Goal: Find contact information: Find contact information

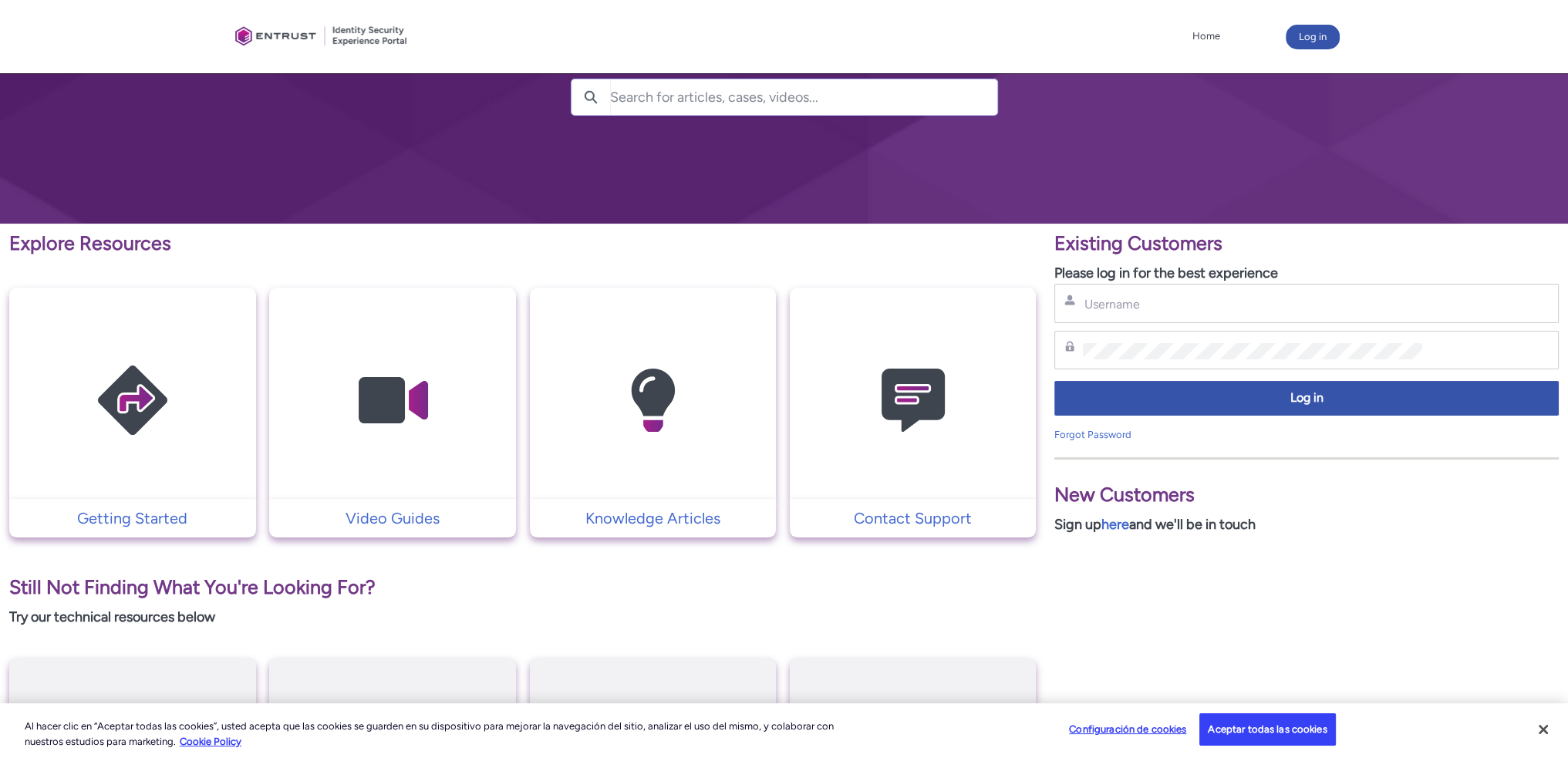
scroll to position [155, 0]
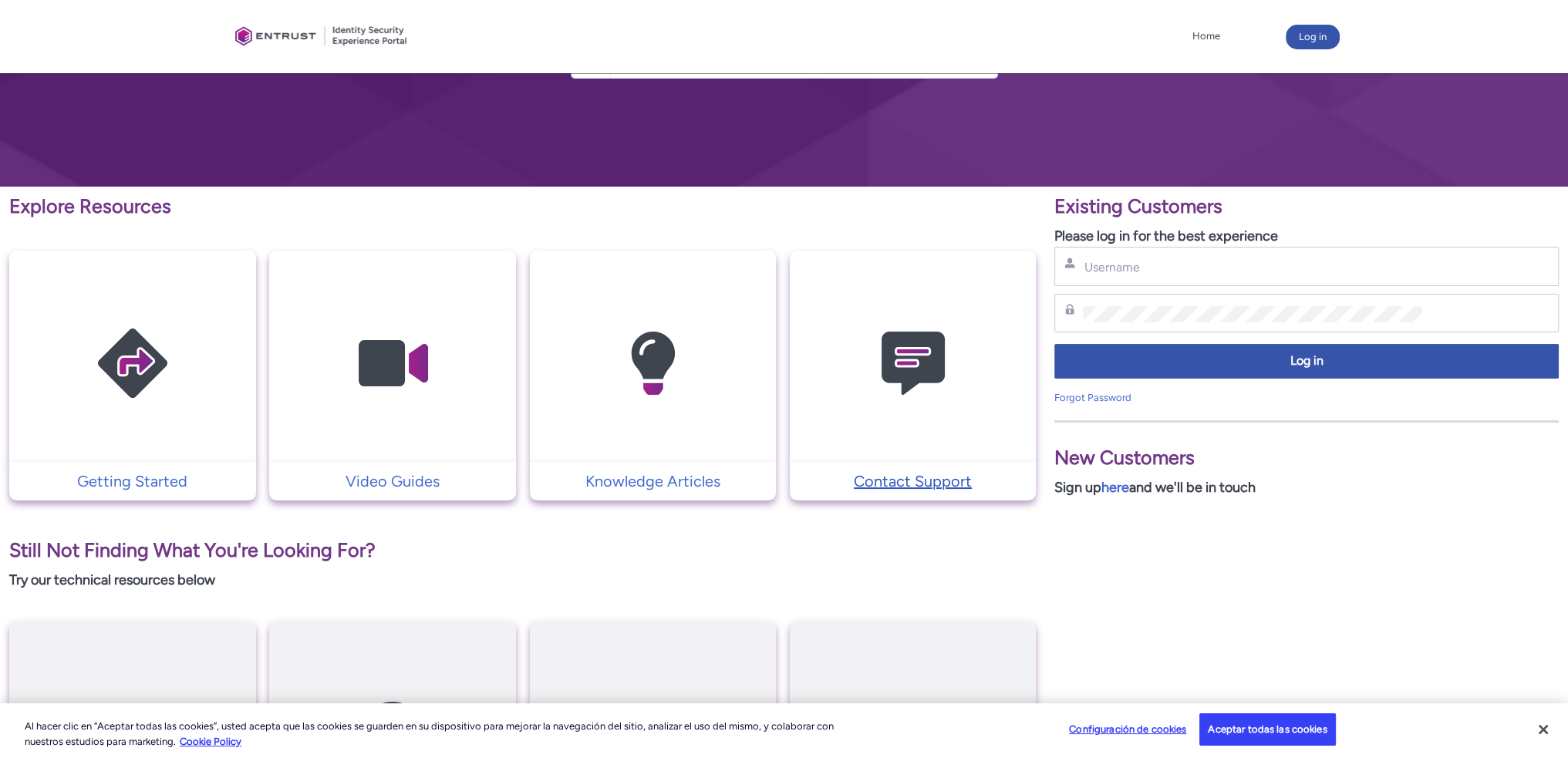
click at [902, 483] on p "Contact Support" at bounding box center [913, 482] width 231 height 24
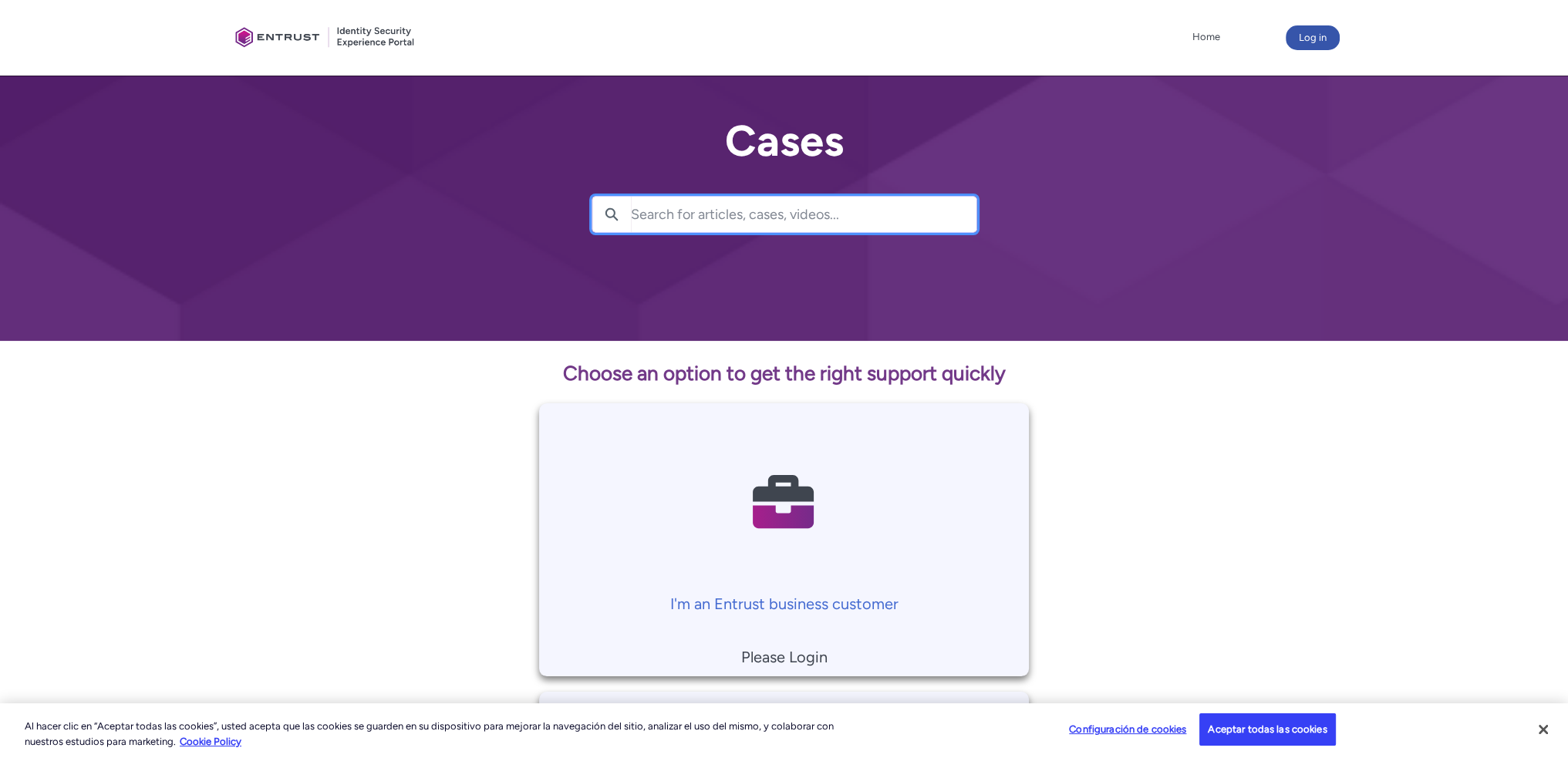
click at [686, 221] on input "Search for articles, cases, videos..." at bounding box center [803, 214] width 345 height 35
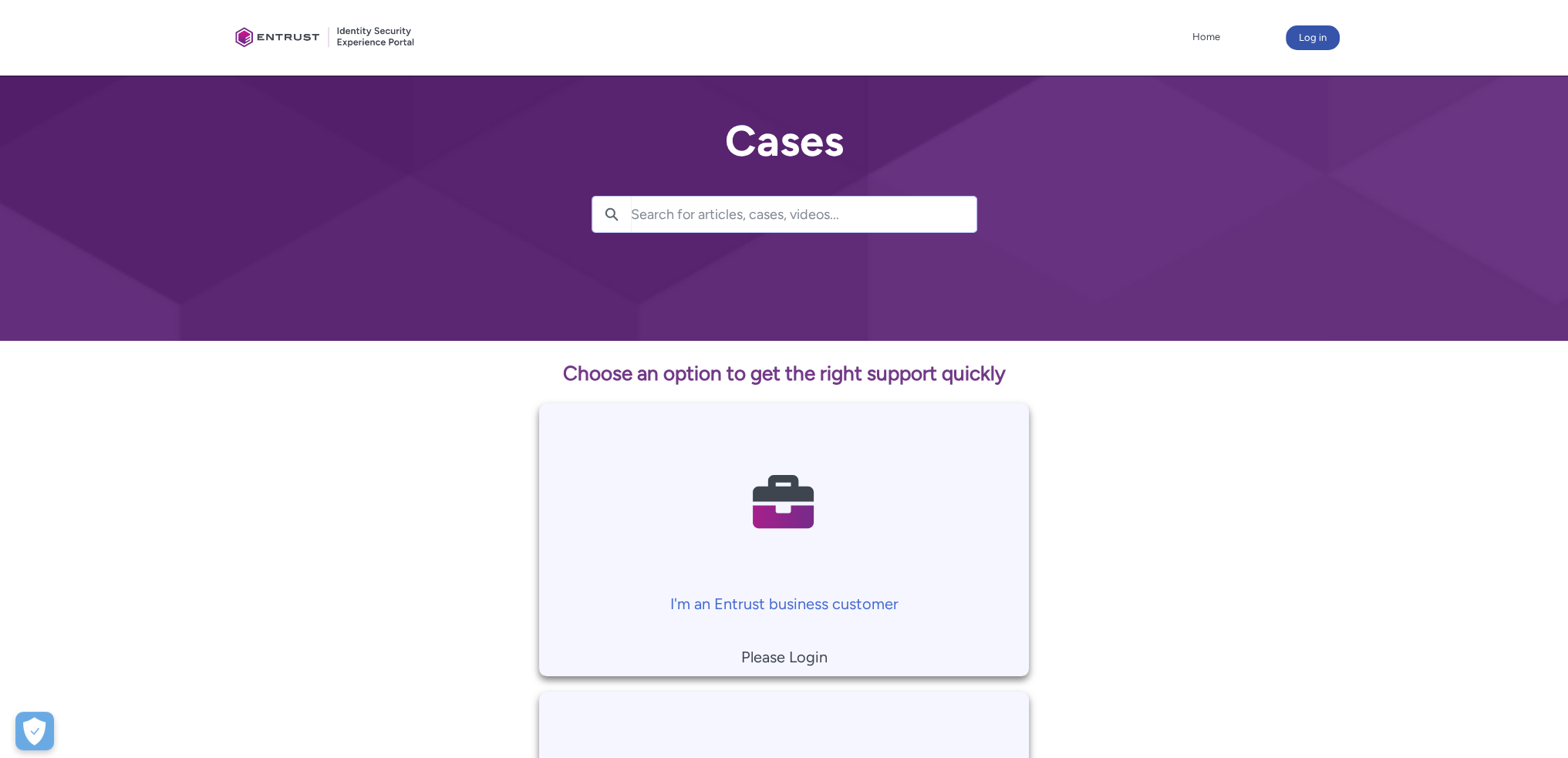
click at [825, 213] on input "Search for articles, cases, videos..." at bounding box center [803, 214] width 345 height 35
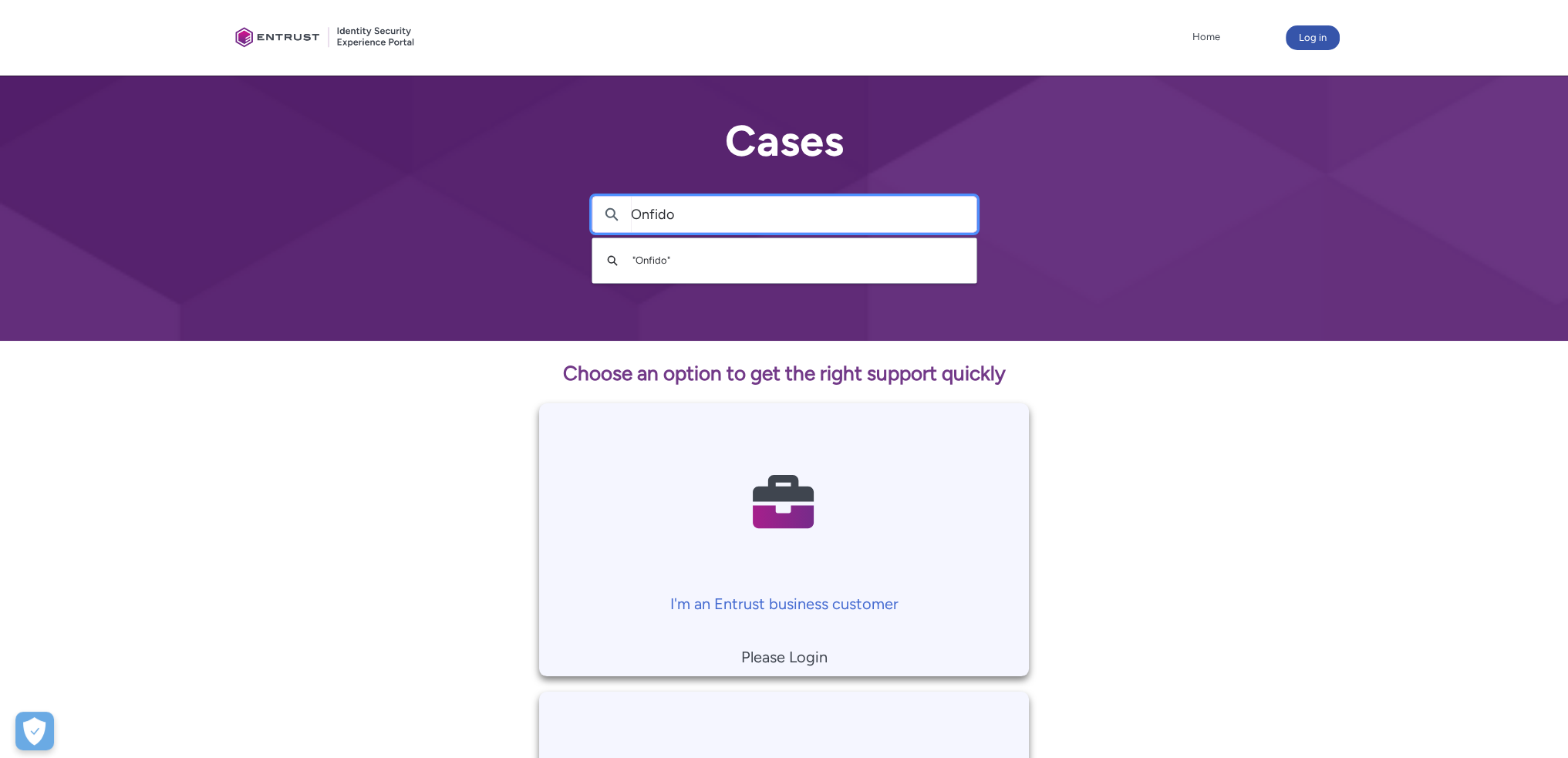
type input "Onfido"
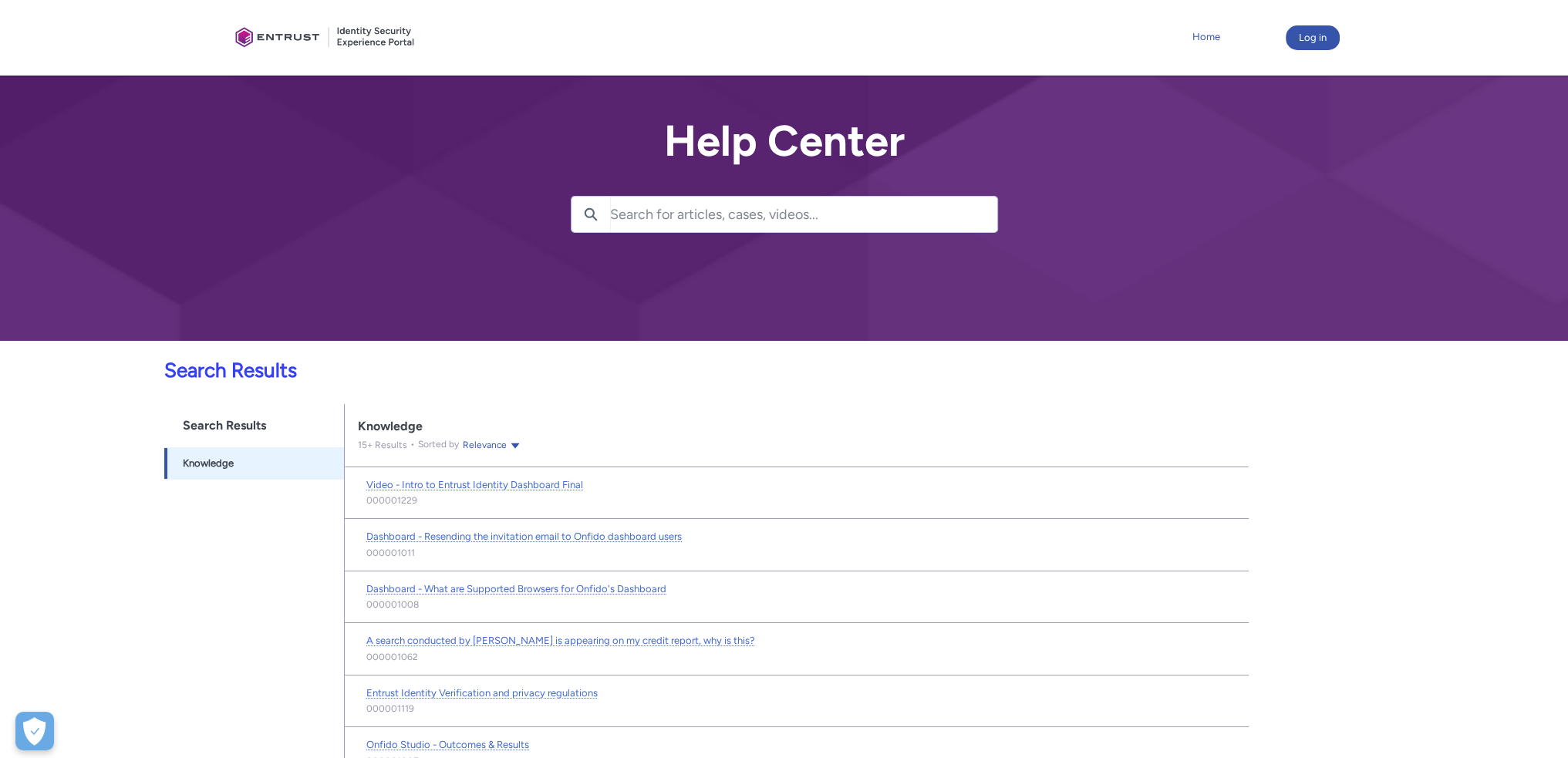
click at [1207, 39] on link "Home" at bounding box center [1207, 37] width 35 height 24
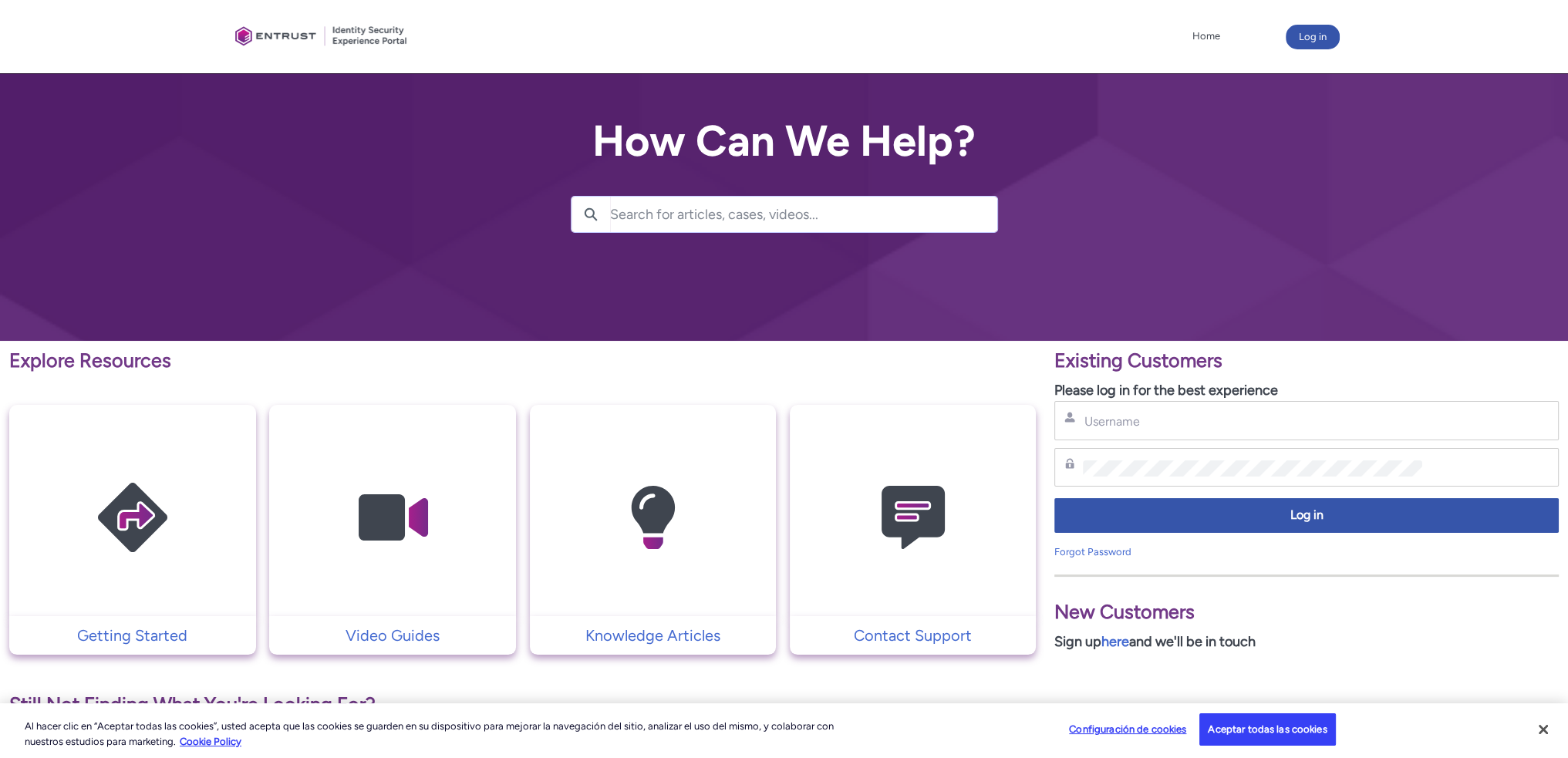
click at [259, 31] on div at bounding box center [322, 36] width 185 height 58
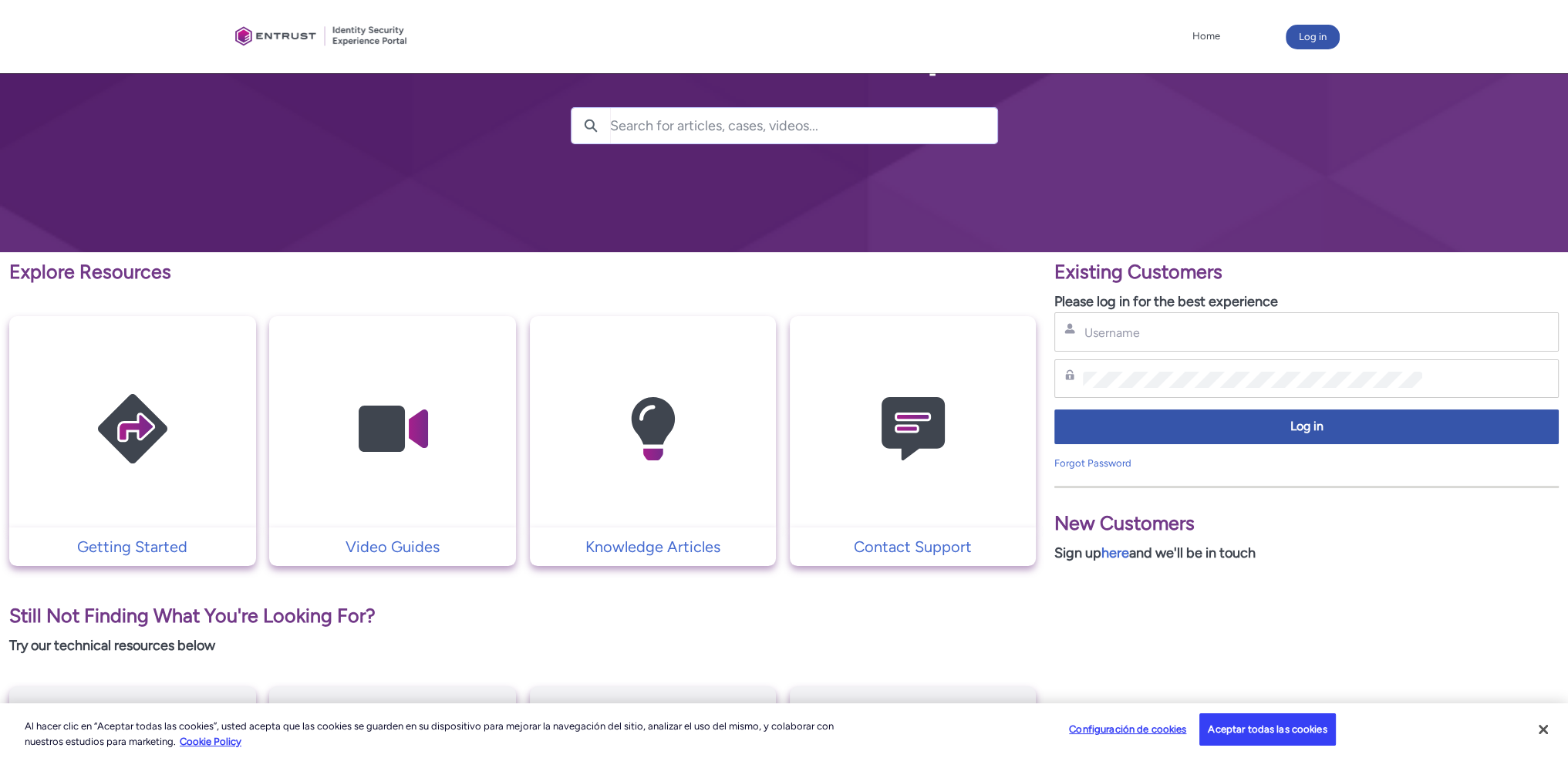
scroll to position [231, 0]
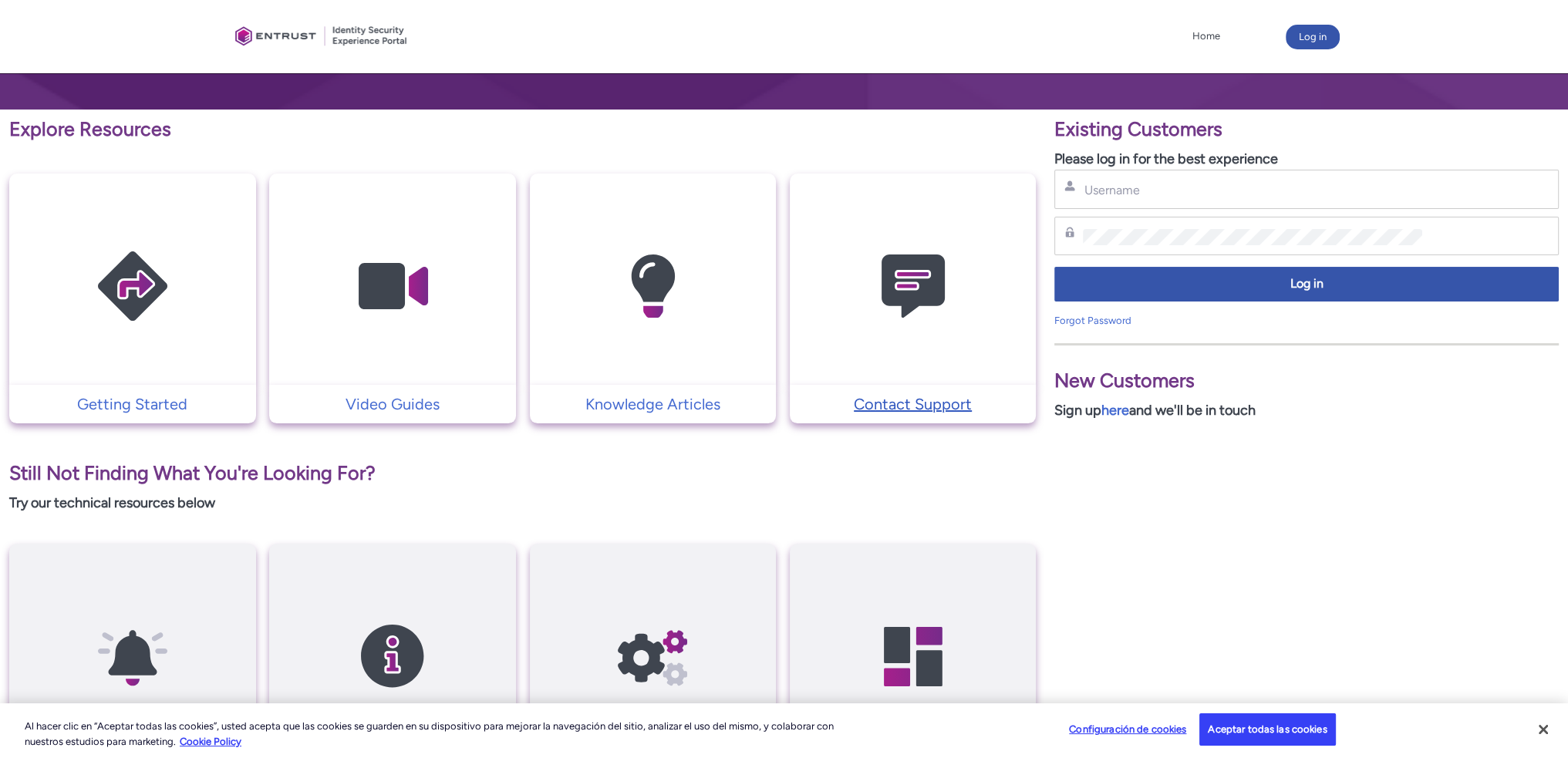
click at [919, 404] on p "Contact Support" at bounding box center [913, 404] width 231 height 24
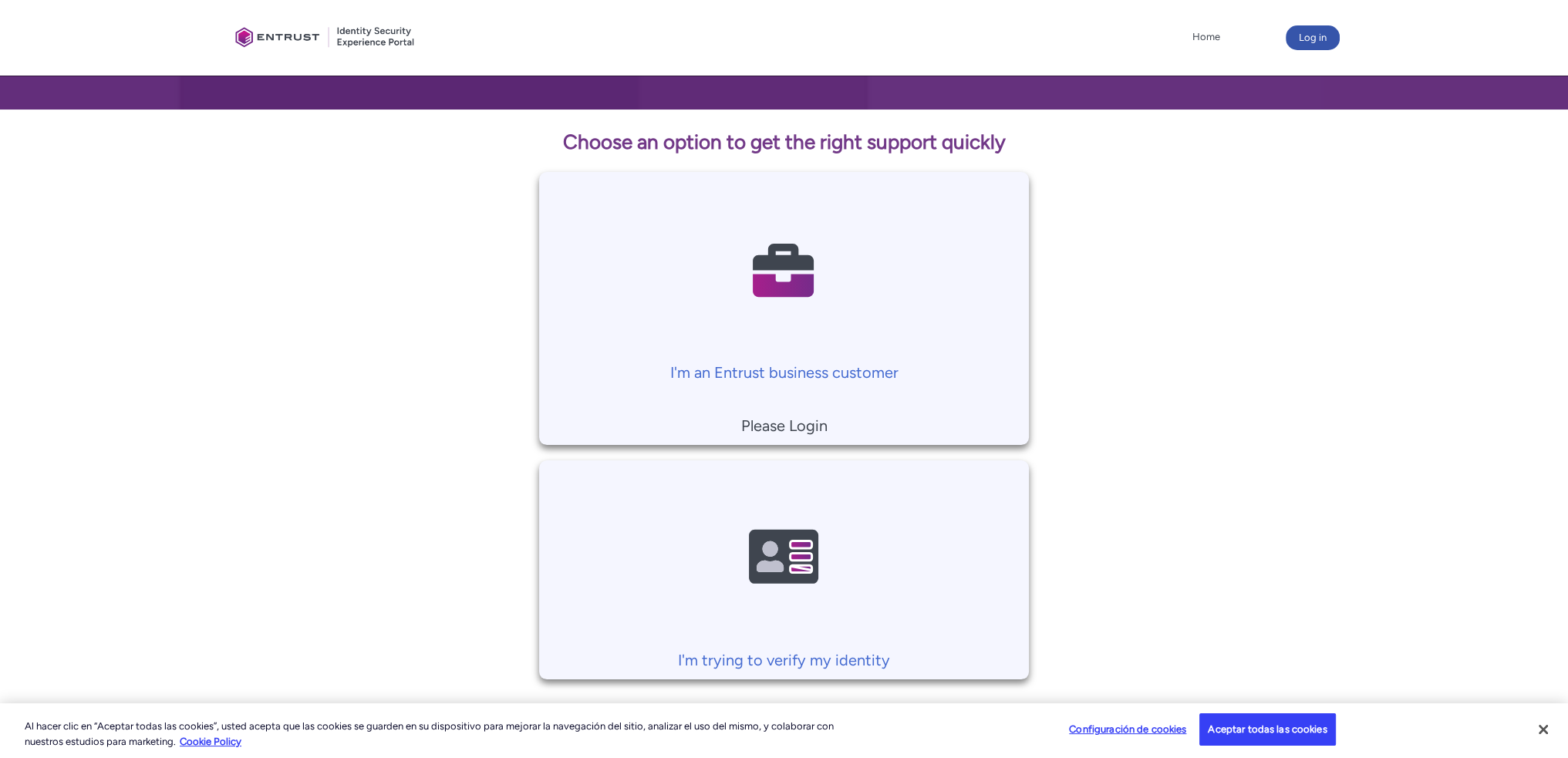
scroll to position [303, 0]
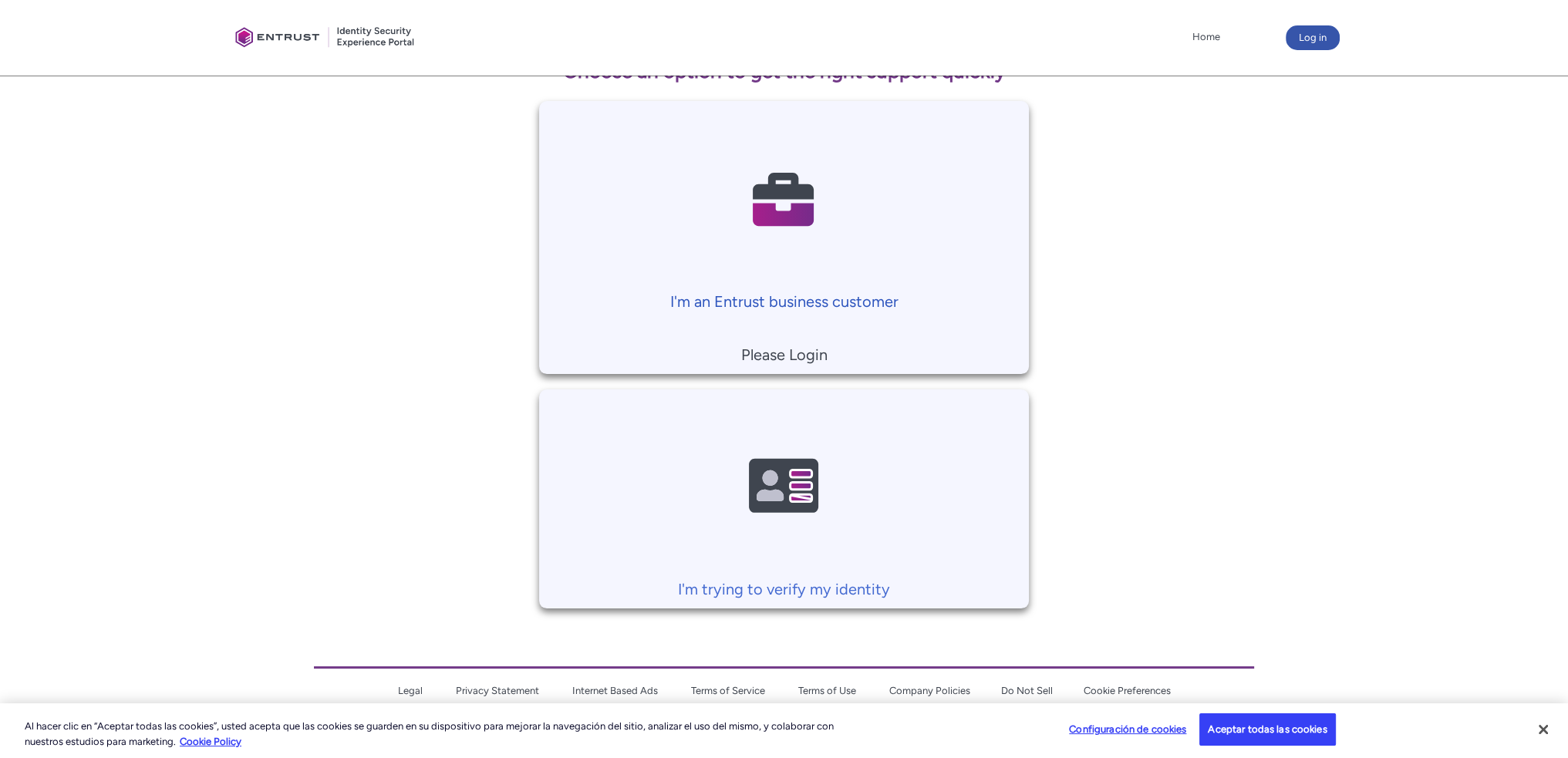
click at [760, 303] on p "I'm an Entrust business customer" at bounding box center [784, 302] width 474 height 24
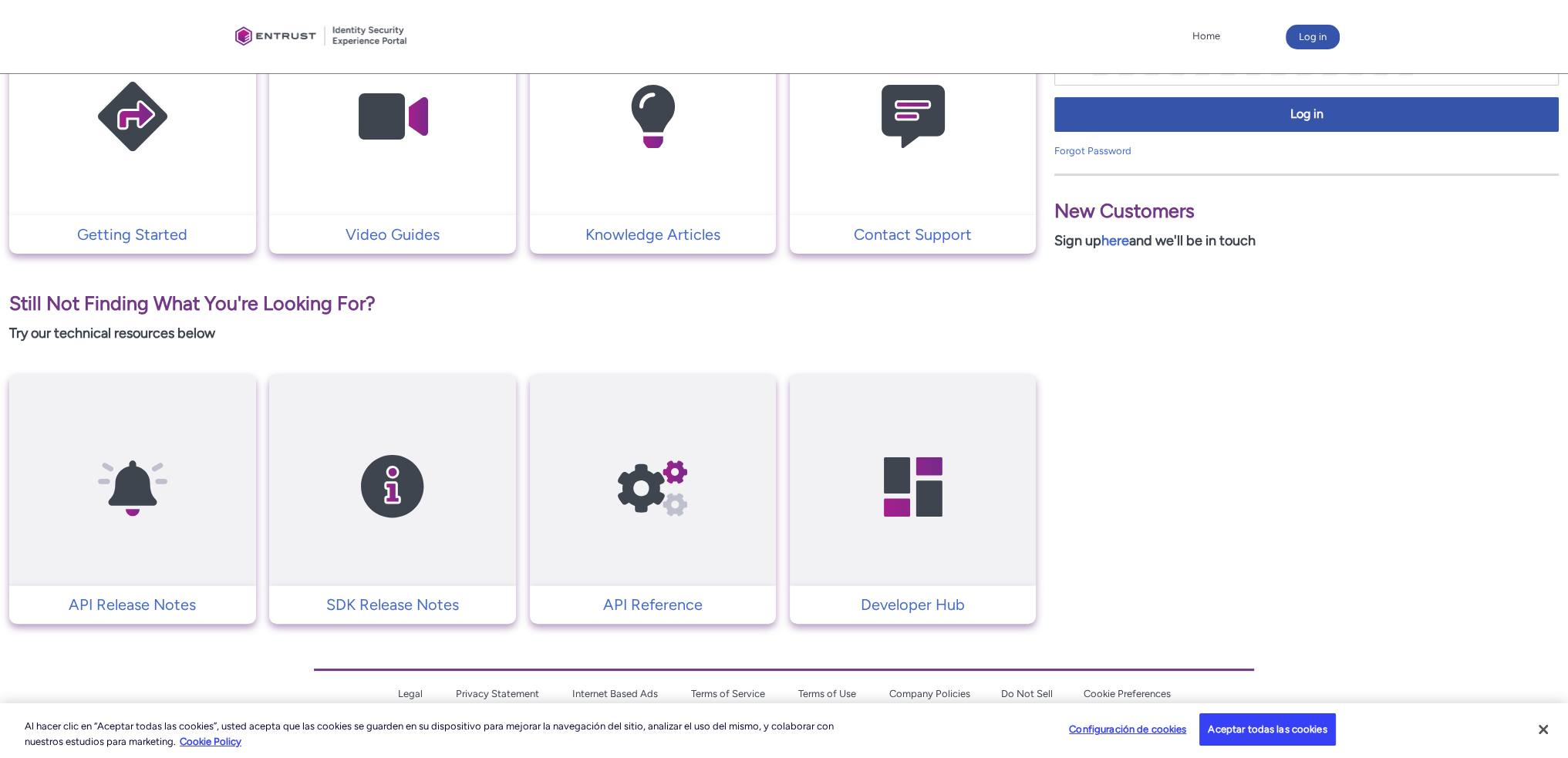
scroll to position [403, 0]
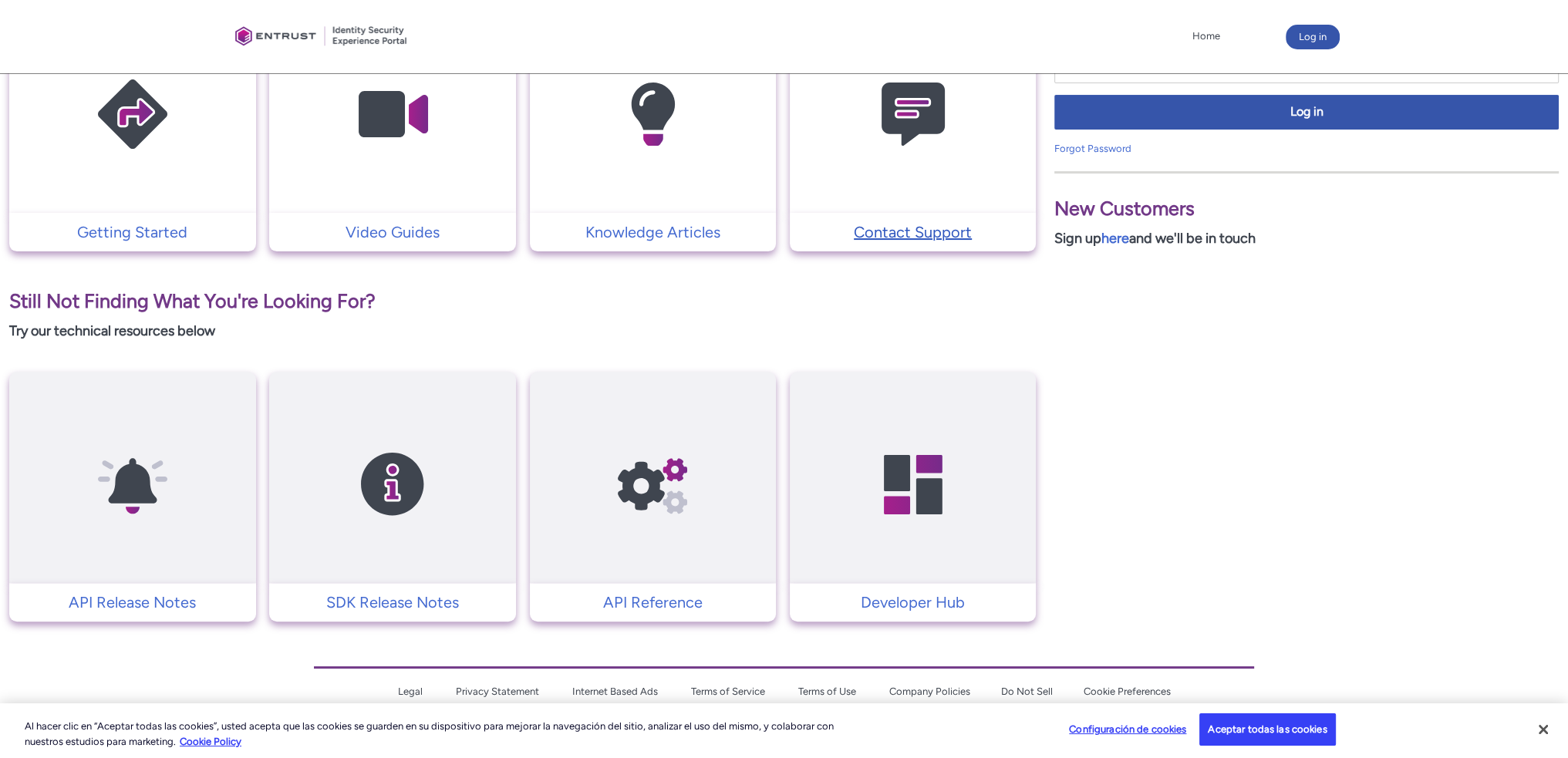
click at [912, 234] on p "Contact Support" at bounding box center [913, 233] width 231 height 24
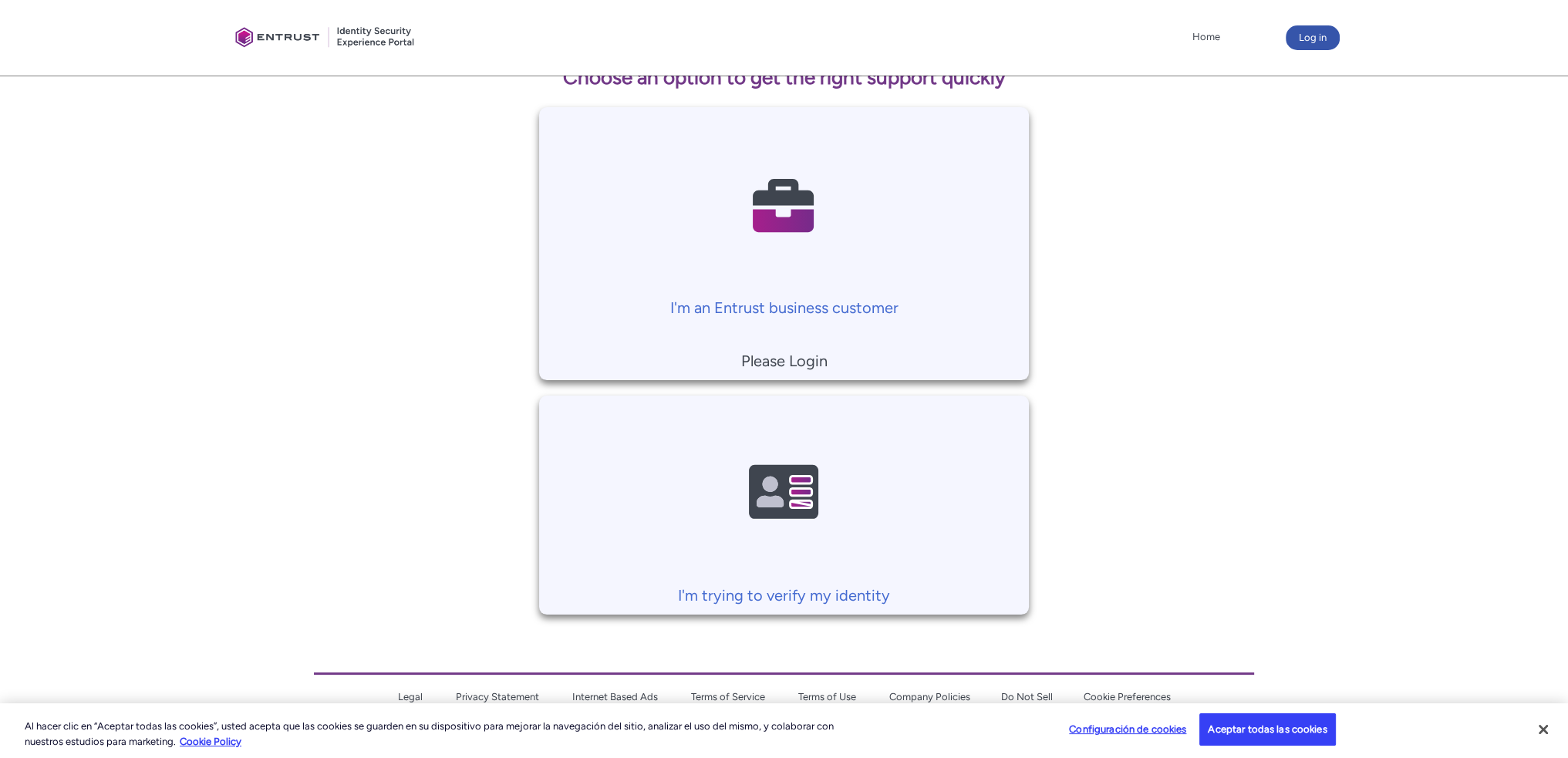
scroll to position [303, 0]
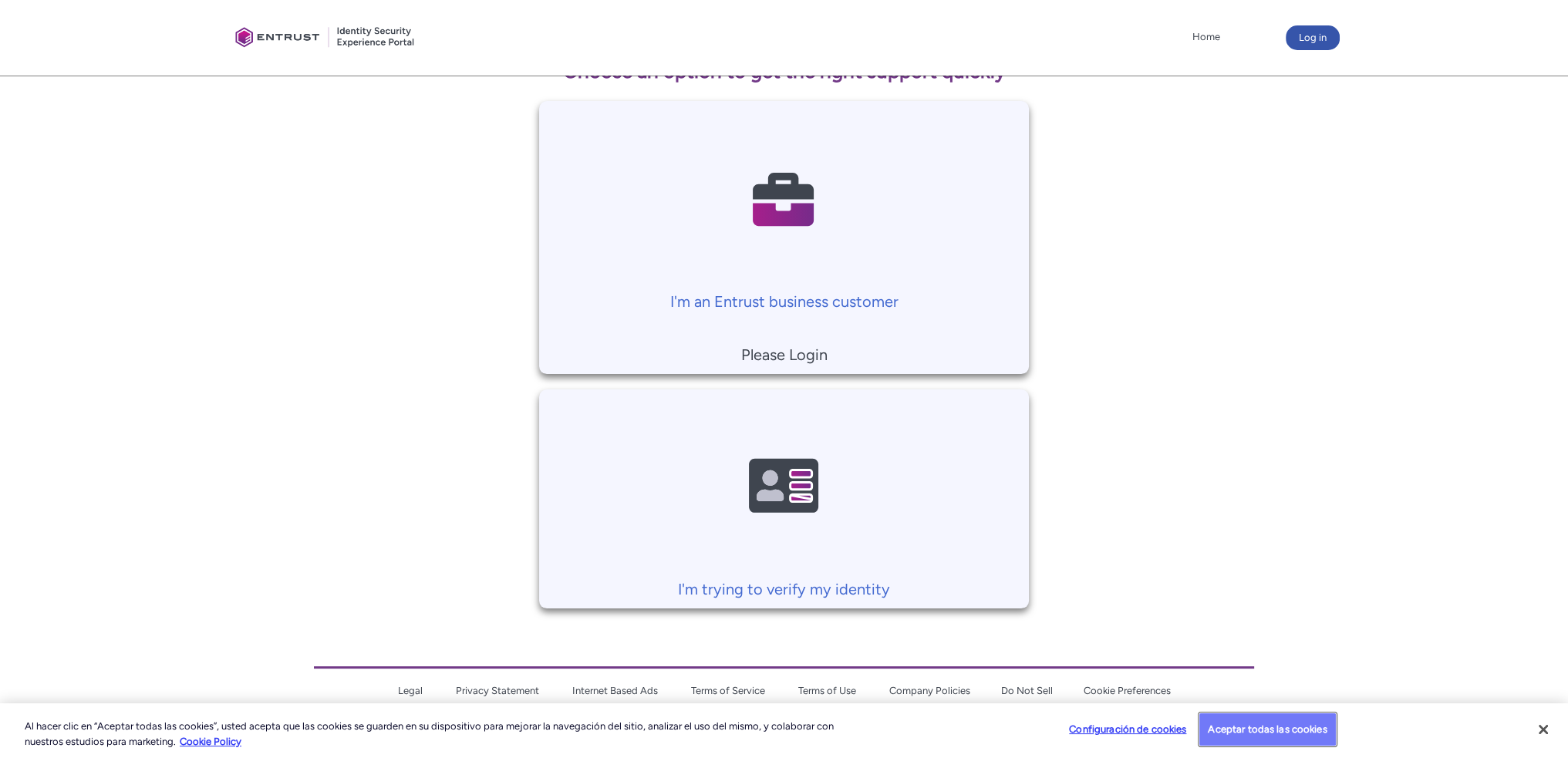
click at [1278, 731] on button "Aceptar todas las cookies" at bounding box center [1268, 729] width 136 height 33
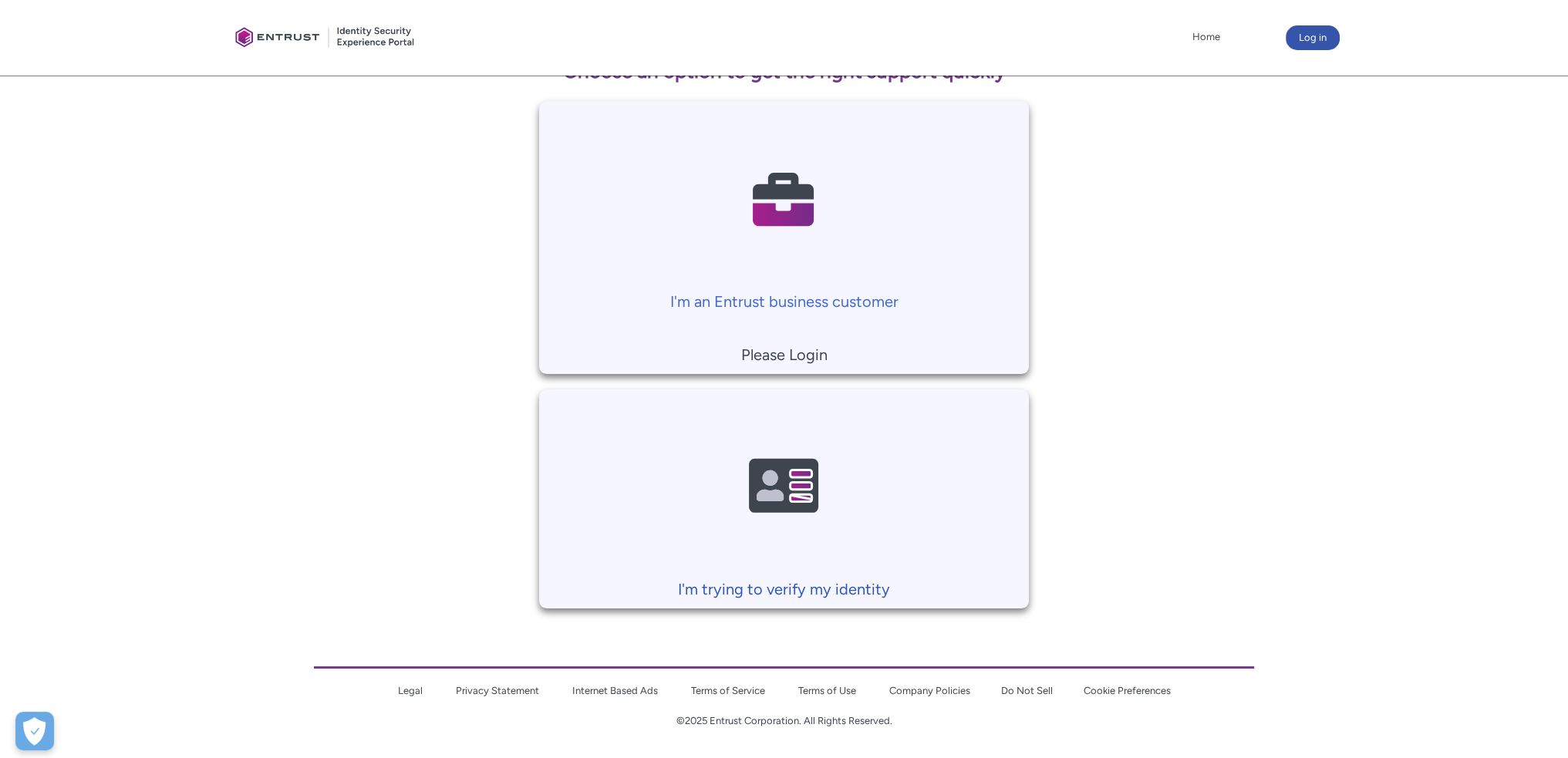
click at [796, 487] on img at bounding box center [784, 487] width 146 height 166
